Goal: Navigation & Orientation: Find specific page/section

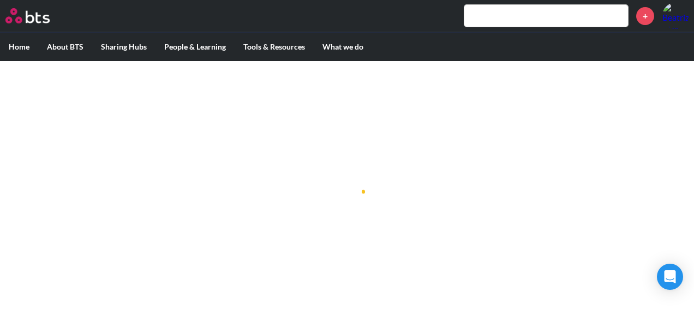
click at [22, 46] on label "Home" at bounding box center [19, 47] width 38 height 28
click at [0, 0] on input "Home" at bounding box center [0, 0] width 0 height 0
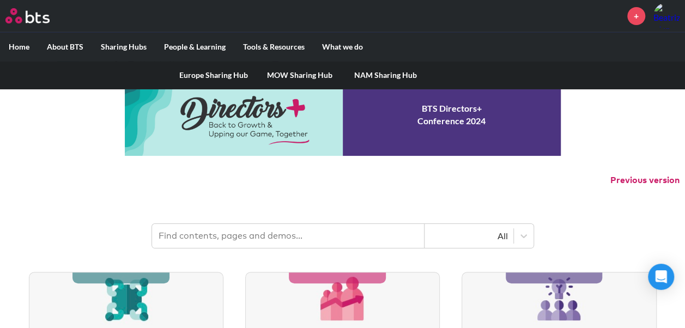
click at [113, 42] on label "Sharing Hubs" at bounding box center [123, 47] width 63 height 28
click at [0, 0] on input "Sharing Hubs" at bounding box center [0, 0] width 0 height 0
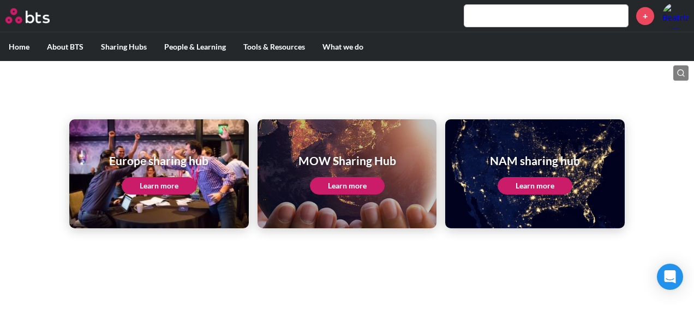
click at [332, 188] on link "Learn more" at bounding box center [347, 185] width 75 height 17
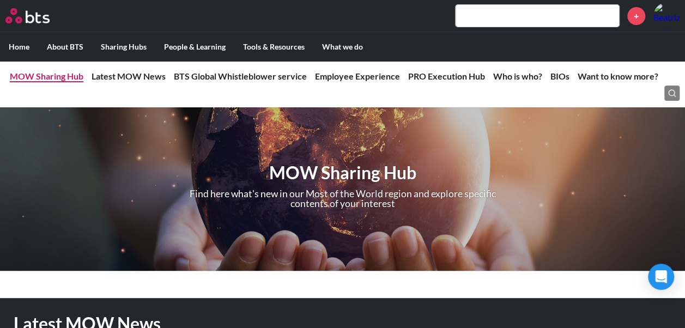
click at [63, 74] on link "MOW Sharing Hub" at bounding box center [47, 76] width 74 height 10
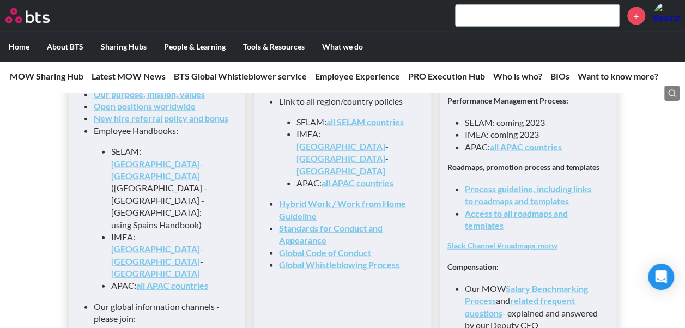
scroll to position [1254, 0]
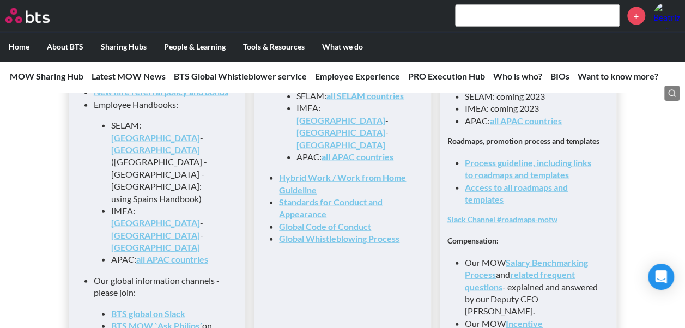
click at [537, 194] on link "Access to all roadmaps and templates" at bounding box center [516, 193] width 103 height 22
